Goal: Task Accomplishment & Management: Understand process/instructions

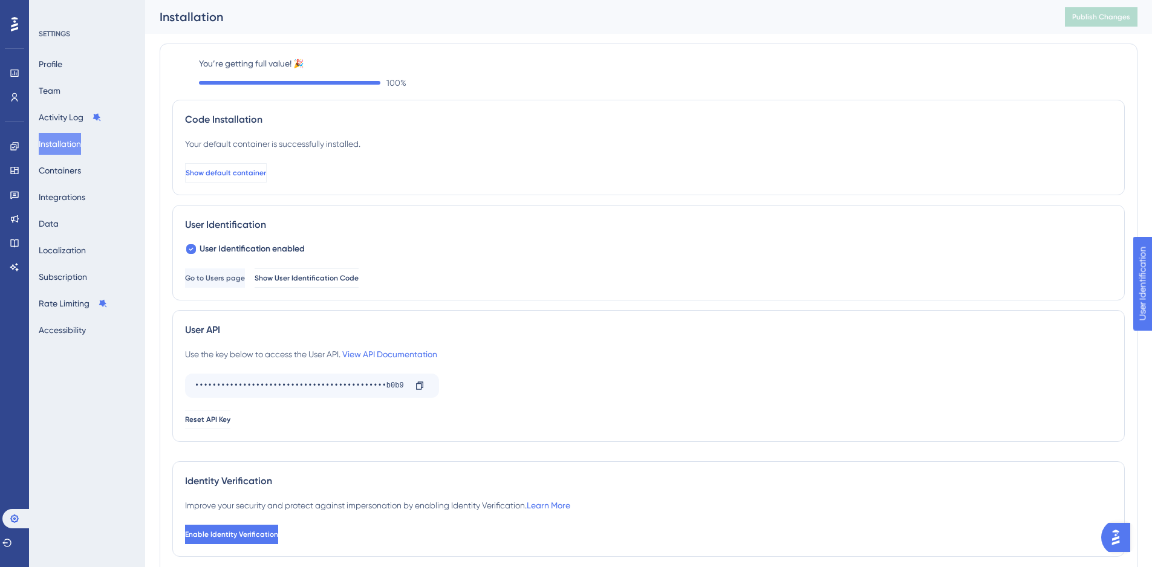
click at [262, 172] on span "Show default container" at bounding box center [226, 173] width 80 height 10
click at [267, 164] on button "Show default container" at bounding box center [226, 172] width 82 height 19
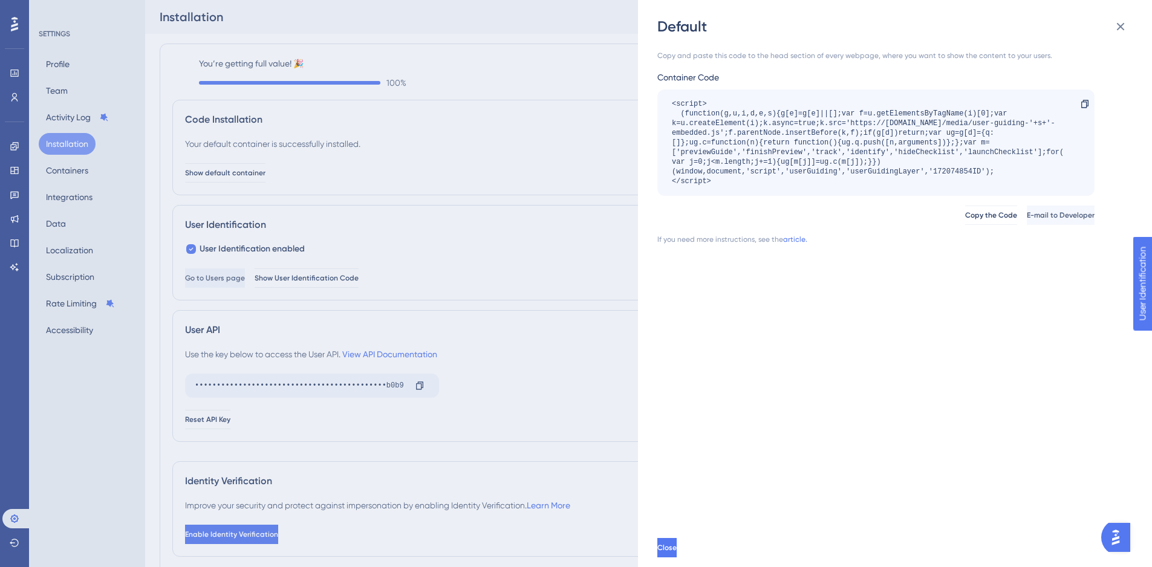
click at [539, 185] on div "Default Copy and paste this code to the head section of every webpage, where yo…" at bounding box center [576, 283] width 1152 height 567
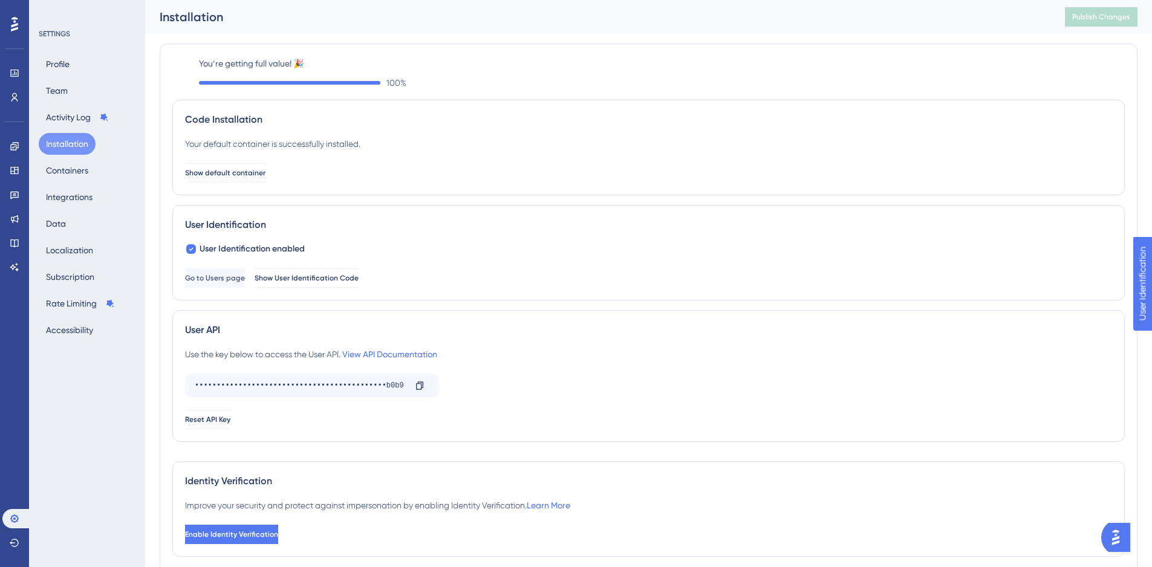
click at [229, 184] on div "Code Installation Your default container is successfully installed. Show defaul…" at bounding box center [648, 148] width 952 height 96
click at [225, 178] on button "Show default container" at bounding box center [226, 172] width 82 height 19
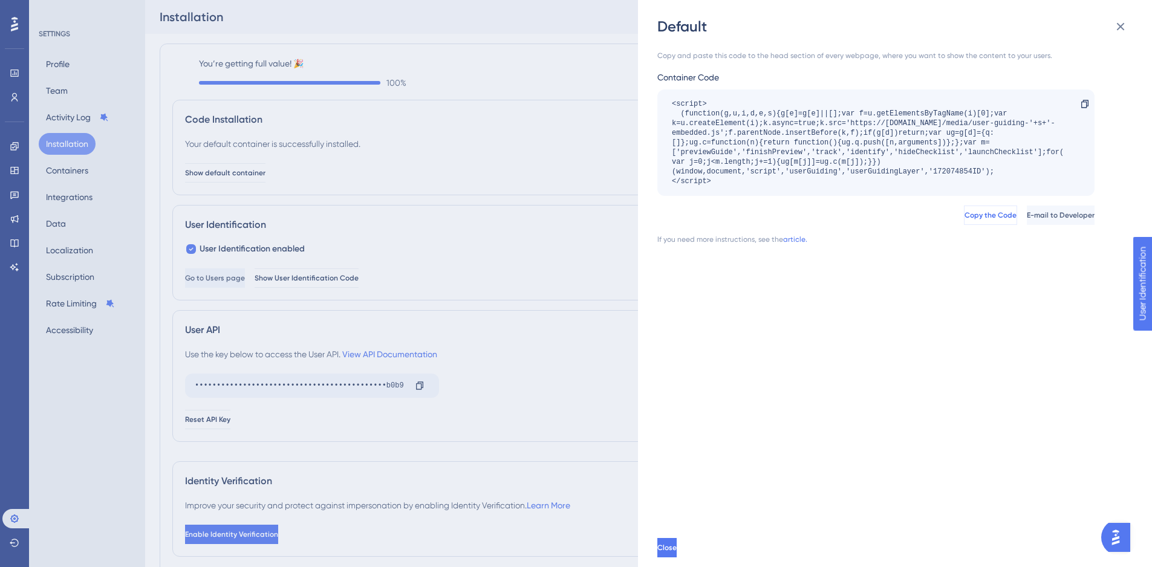
click at [964, 214] on span "Copy the Code" at bounding box center [990, 215] width 52 height 10
